Goal: Information Seeking & Learning: Learn about a topic

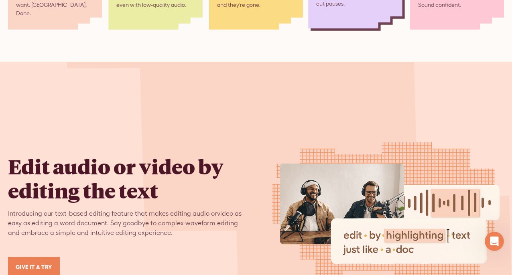
scroll to position [1030, 0]
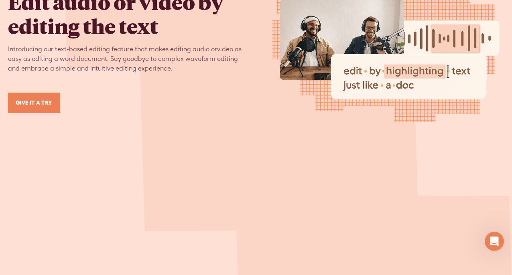
click at [28, 93] on link "GIVE IT A TRY" at bounding box center [34, 103] width 52 height 20
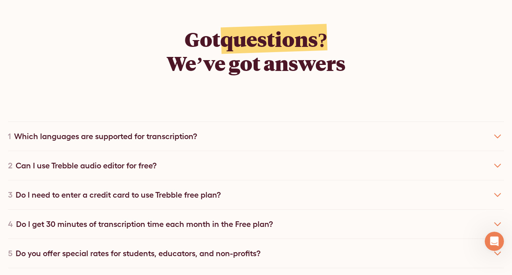
scroll to position [4438, 0]
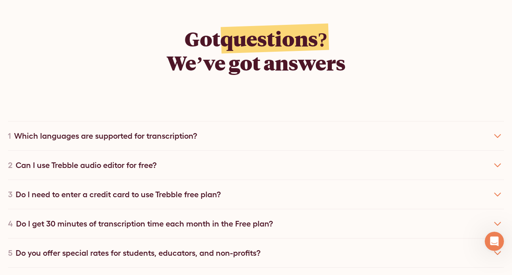
click at [230, 150] on div "2 Can I use Trebble audio editor for free?" at bounding box center [256, 164] width 496 height 29
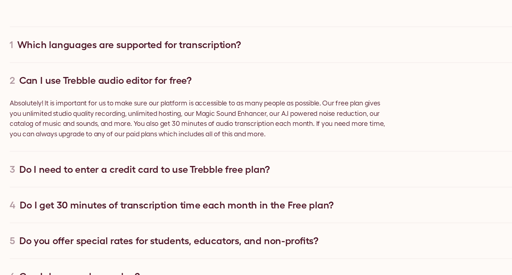
scroll to position [4488, 0]
click at [188, 182] on div "Do I need to enter a credit card to use Trebble free plan?" at bounding box center [118, 188] width 205 height 12
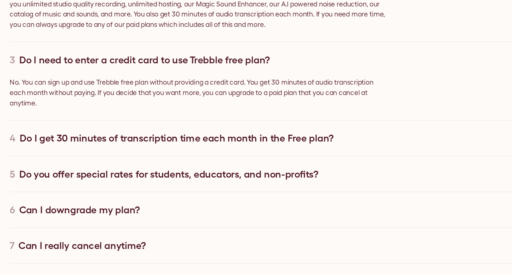
scroll to position [4581, 0]
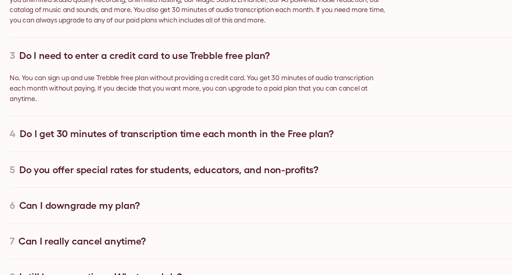
click at [203, 153] on div "Do I get 30 minutes of transcription time each month in the Free plan?" at bounding box center [144, 159] width 257 height 12
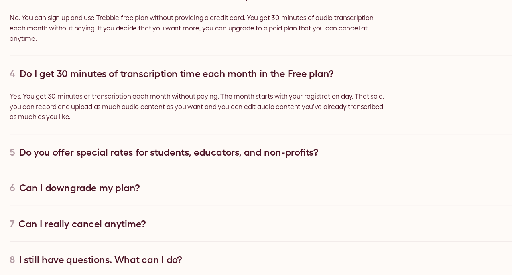
scroll to position [4631, 0]
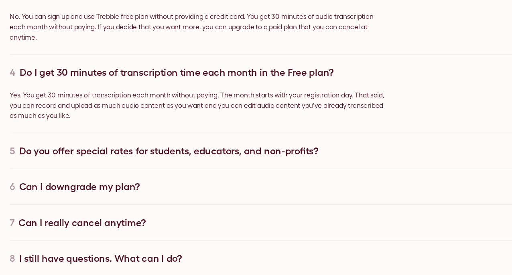
click at [232, 167] on div "Do you offer special rates for students, educators, and non-profits?" at bounding box center [138, 173] width 245 height 12
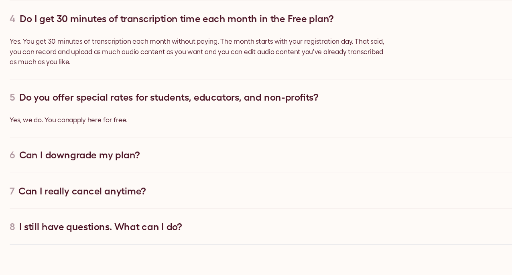
scroll to position [4688, 0]
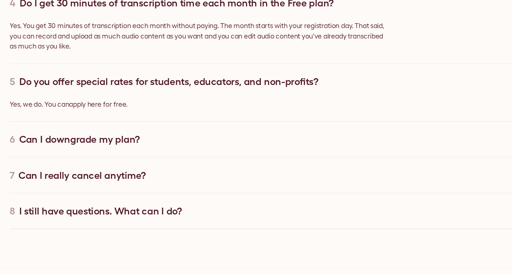
click at [210, 149] on div "6 Can I downgrade my plan?" at bounding box center [256, 163] width 496 height 29
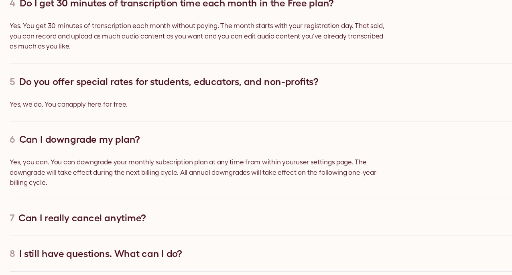
click at [194, 213] on div "7 Can I really cancel anytime?" at bounding box center [256, 227] width 496 height 29
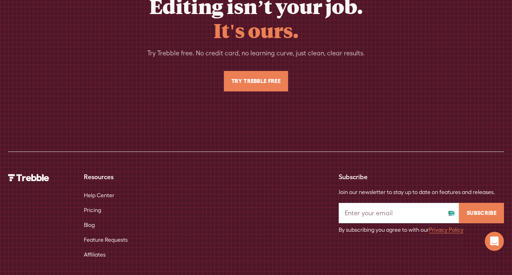
scroll to position [5439, 0]
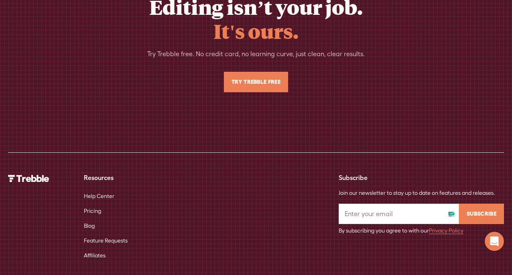
click at [90, 204] on link "Pricing" at bounding box center [92, 211] width 17 height 15
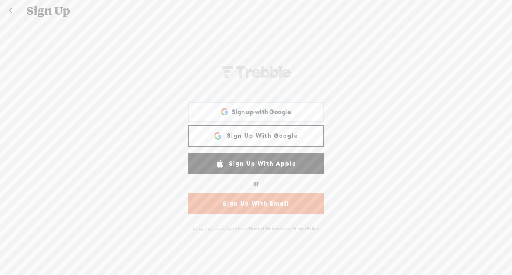
scroll to position [1, 0]
click at [8, 12] on link at bounding box center [10, 10] width 20 height 21
